Goal: Transaction & Acquisition: Purchase product/service

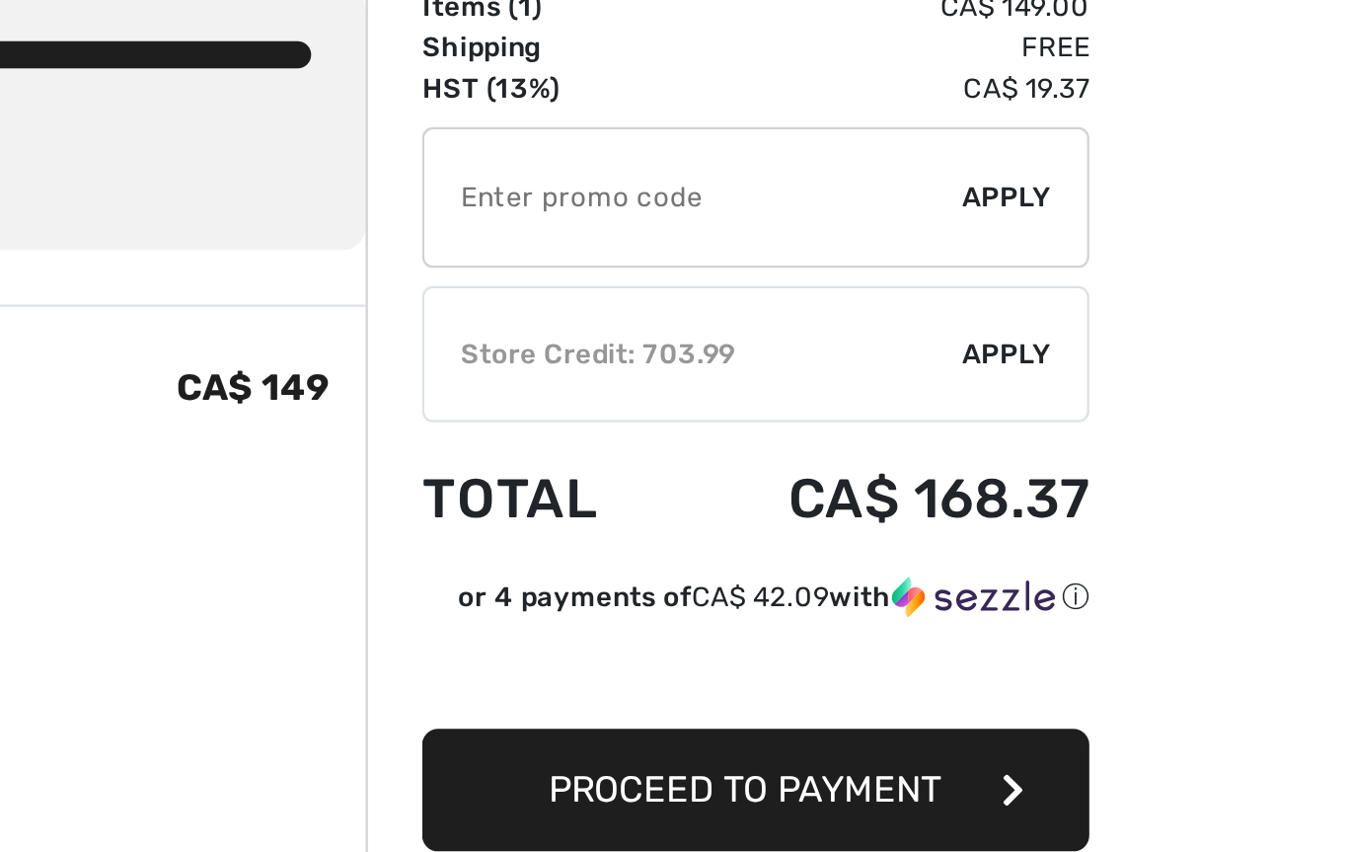
click at [1163, 271] on span "Apply" at bounding box center [1182, 280] width 39 height 18
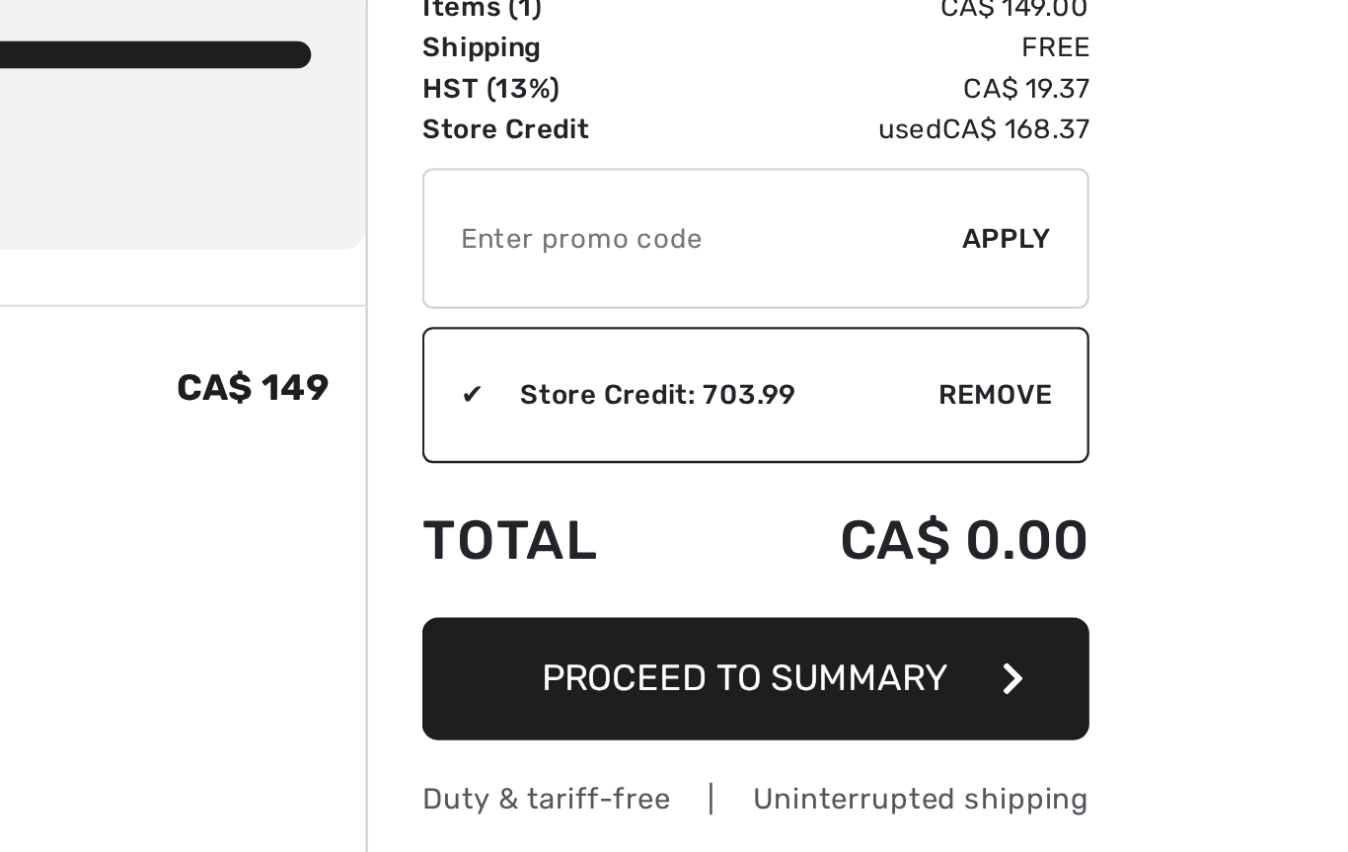
click at [929, 395] on button "Proceed to Summary" at bounding box center [1074, 421] width 290 height 53
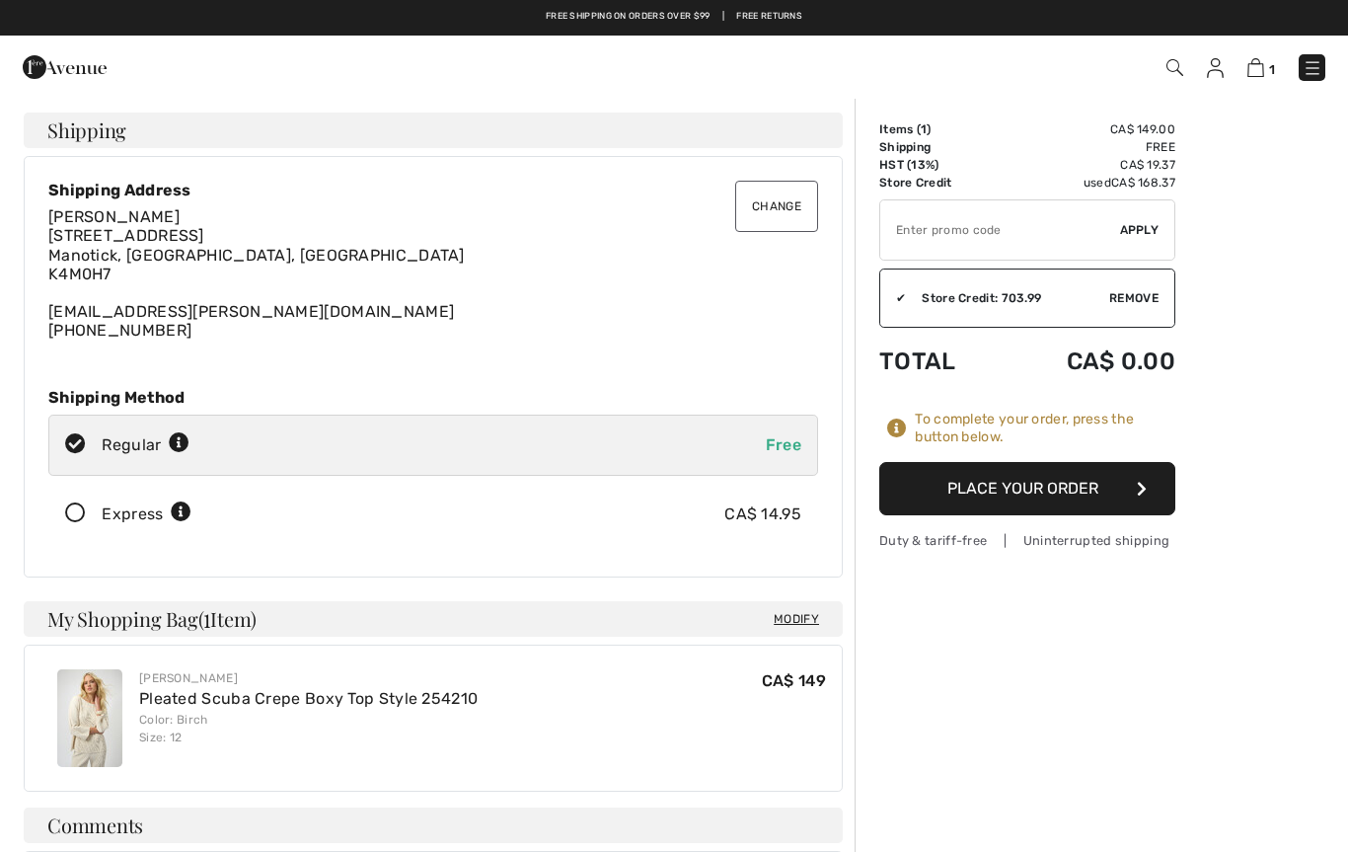
click at [1112, 493] on button "Place Your Order" at bounding box center [1027, 488] width 296 height 53
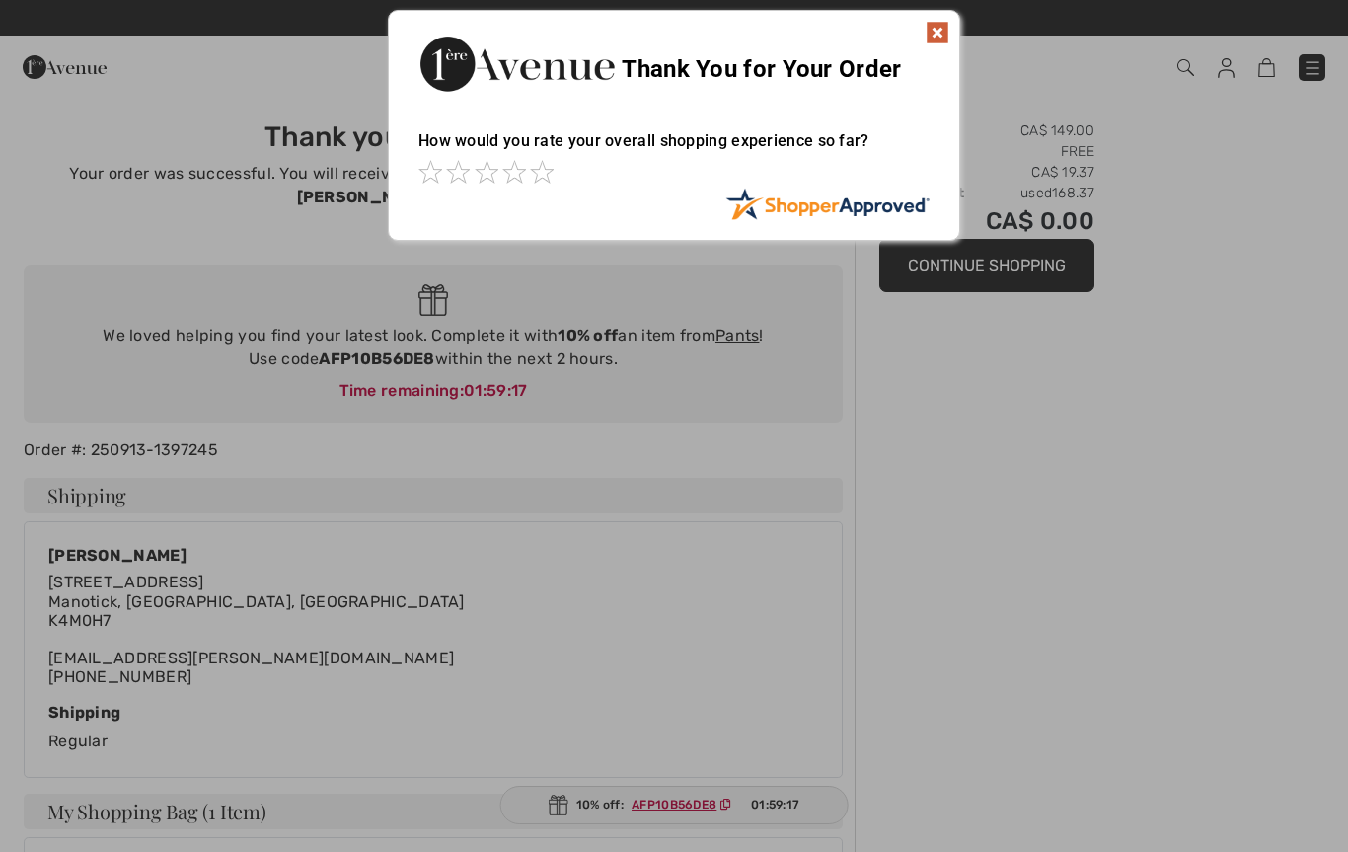
click at [940, 32] on img at bounding box center [938, 33] width 24 height 24
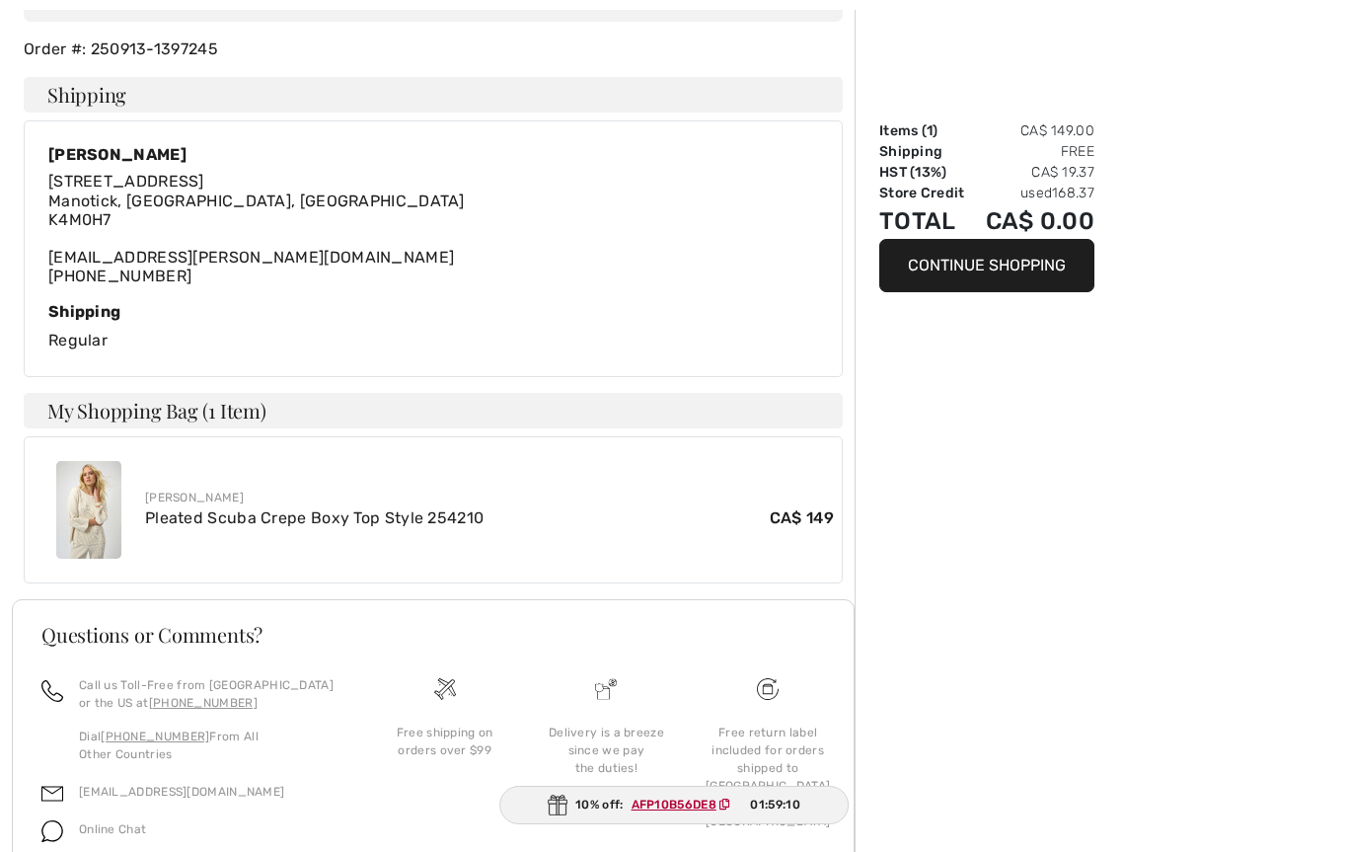
scroll to position [468, 0]
